Goal: Information Seeking & Learning: Check status

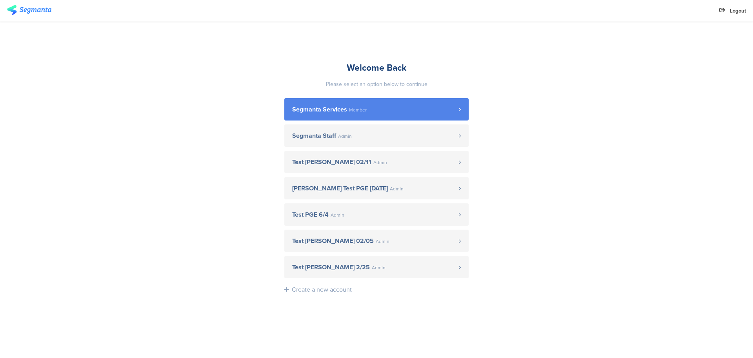
drag, startPoint x: 397, startPoint y: 132, endPoint x: 424, endPoint y: 106, distance: 38.0
click at [398, 133] on span "Segmanta Staff Admin" at bounding box center [375, 136] width 167 height 6
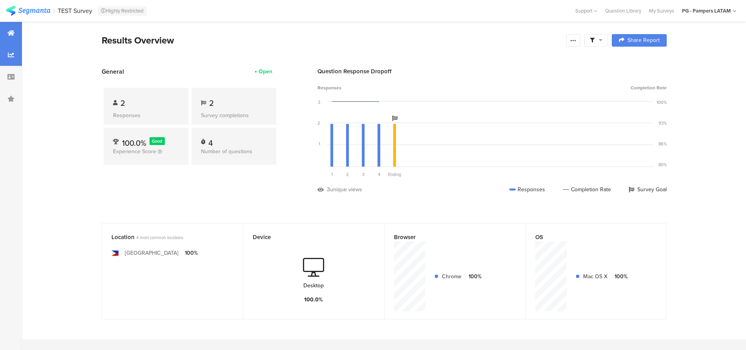
click at [11, 54] on icon at bounding box center [11, 55] width 6 height 6
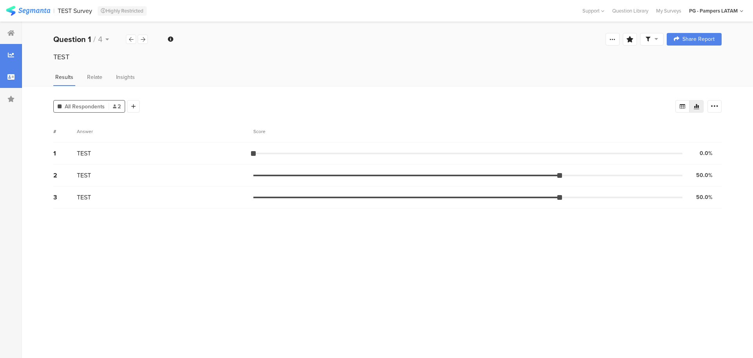
click at [9, 74] on icon at bounding box center [10, 77] width 7 height 6
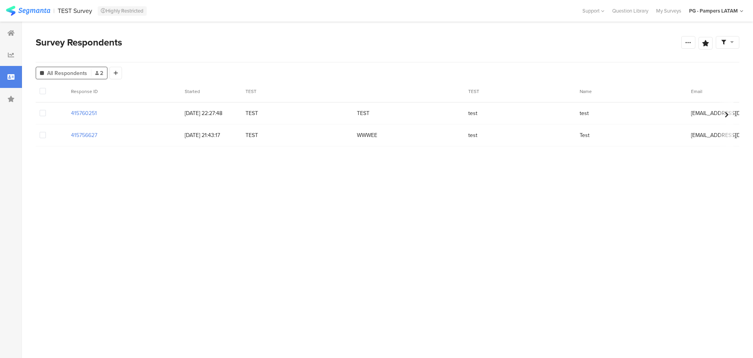
click at [86, 139] on div "415756627" at bounding box center [124, 135] width 114 height 16
click at [95, 135] on section "415756627" at bounding box center [84, 135] width 26 height 8
